Goal: Task Accomplishment & Management: Manage account settings

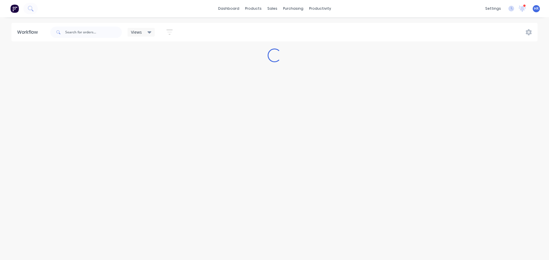
click at [537, 7] on span "HR" at bounding box center [536, 8] width 5 height 5
click at [495, 75] on button "Sign out" at bounding box center [501, 71] width 76 height 11
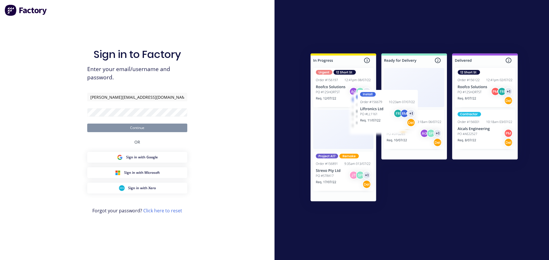
type input "[PERSON_NAME][EMAIL_ADDRESS][DOMAIN_NAME]"
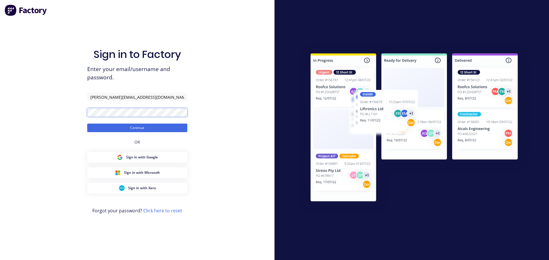
click at [87, 124] on button "Continue" at bounding box center [137, 128] width 100 height 9
